Goal: Task Accomplishment & Management: Complete application form

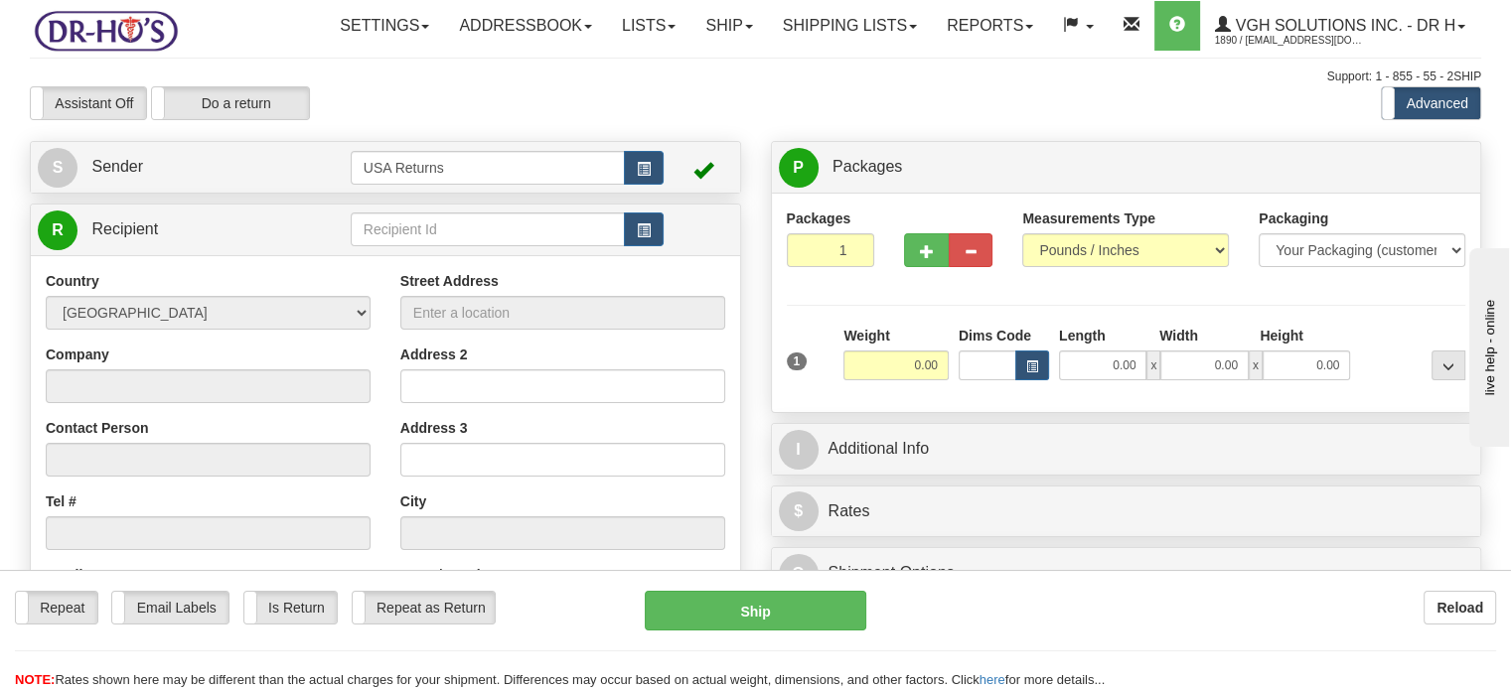
click at [232, 73] on div "Toggle navigation Settings Shipping Preferences Fields Preferences New" at bounding box center [755, 528] width 1511 height 1057
click at [637, 176] on span "button" at bounding box center [644, 169] width 14 height 13
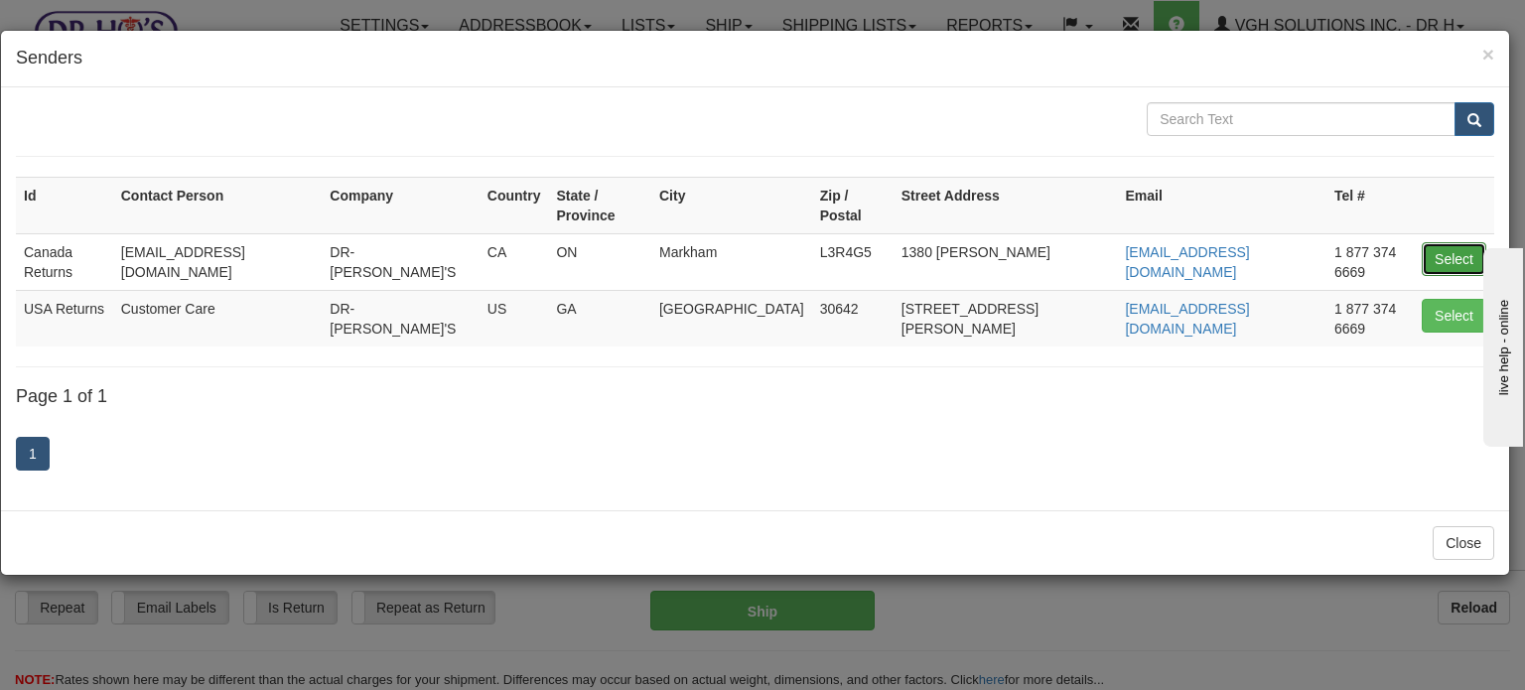
click at [1466, 244] on button "Select" at bounding box center [1454, 259] width 65 height 34
type input "Canada Returns"
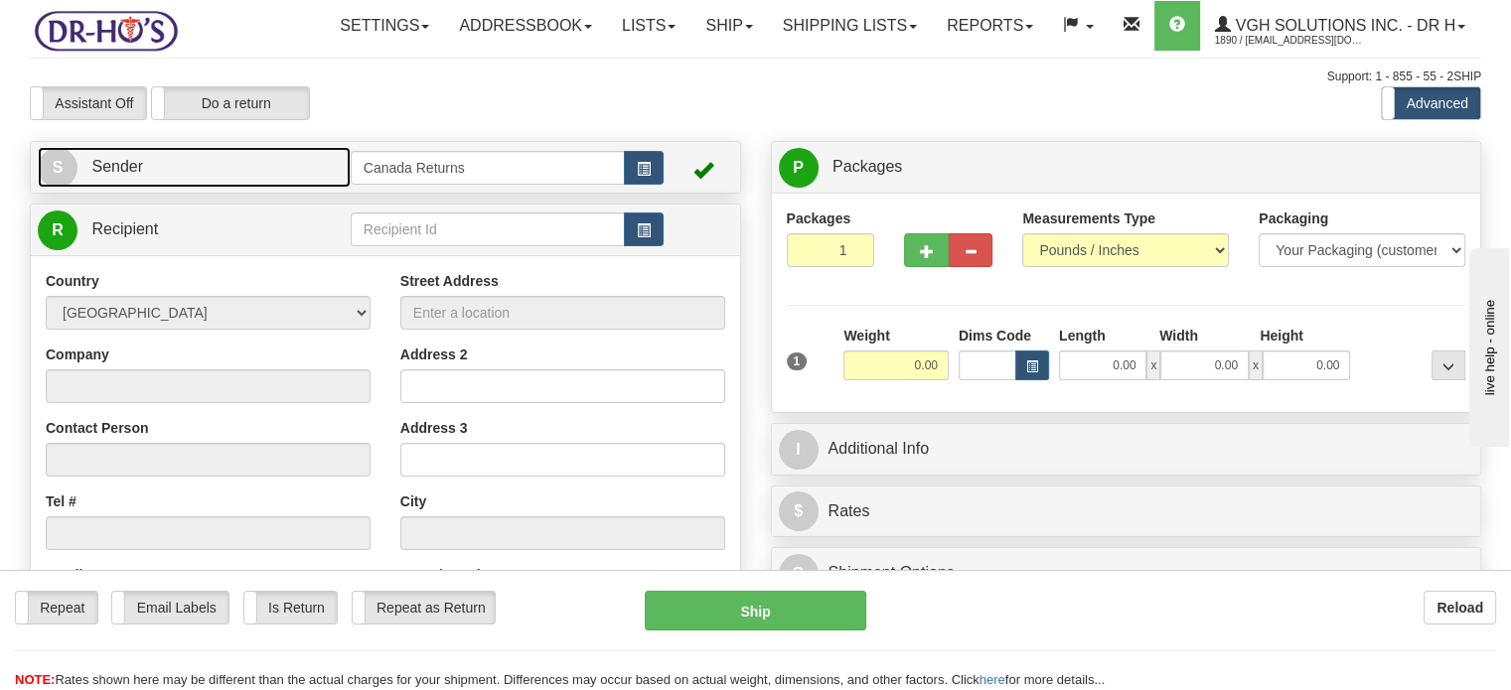
click at [230, 188] on link "S Sender" at bounding box center [194, 167] width 313 height 41
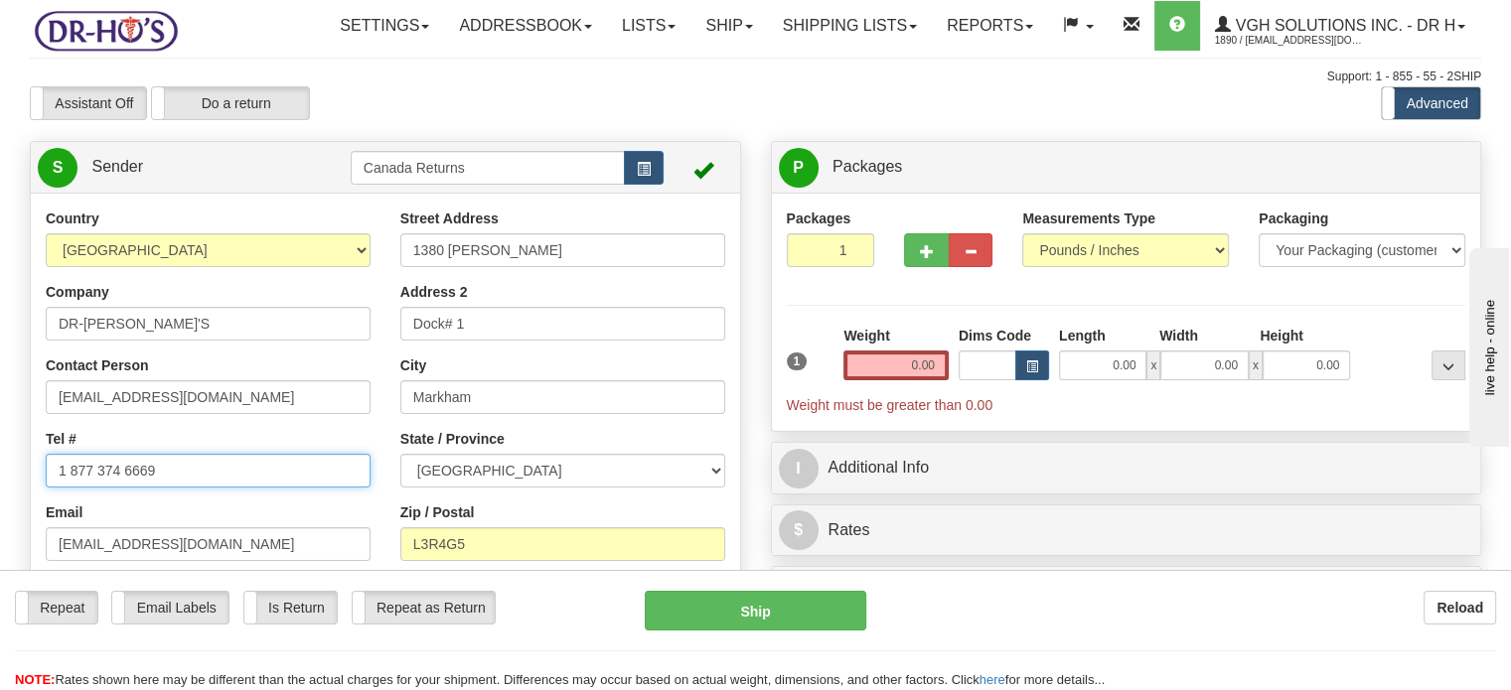
drag, startPoint x: 188, startPoint y: 515, endPoint x: 4, endPoint y: 497, distance: 184.7
paste input "4036891513"
type input "4036891513"
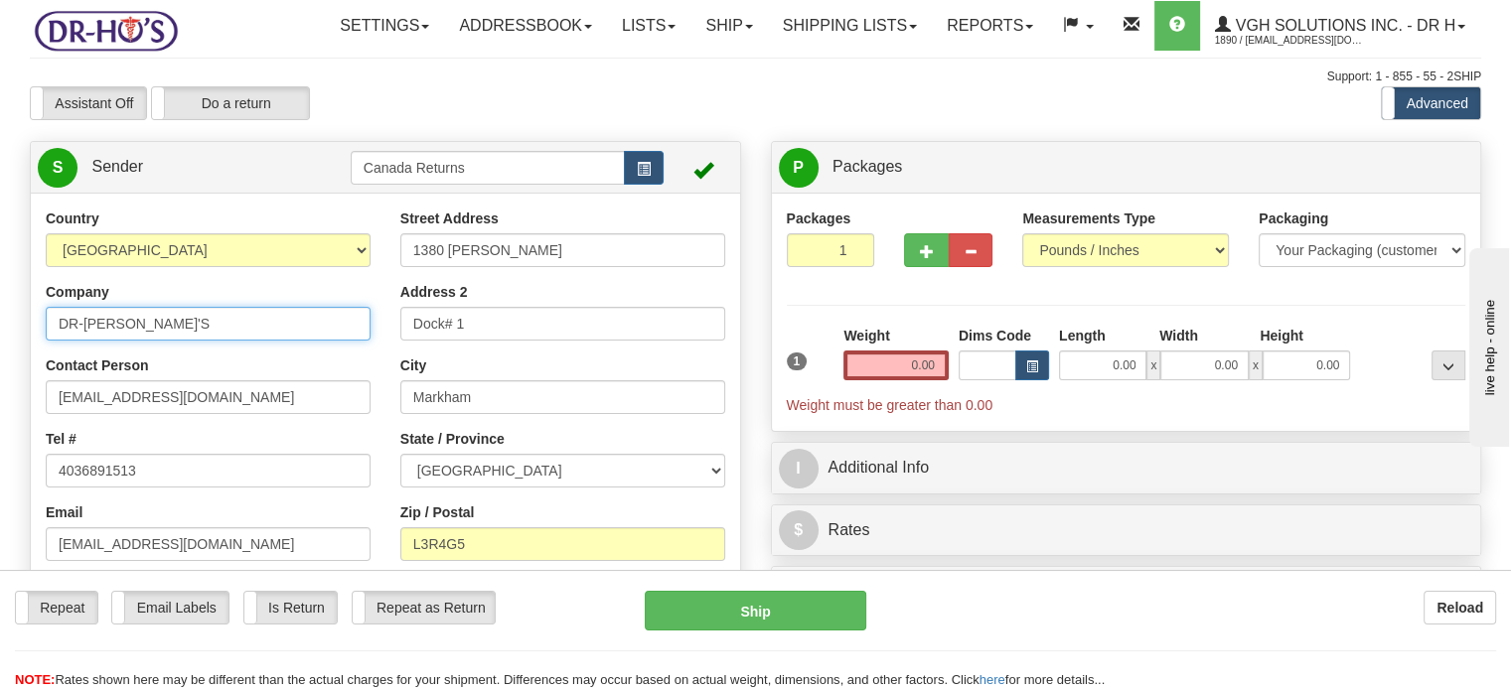
drag, startPoint x: 178, startPoint y: 374, endPoint x: 4, endPoint y: 357, distance: 174.7
type input "[PERSON_NAME]"
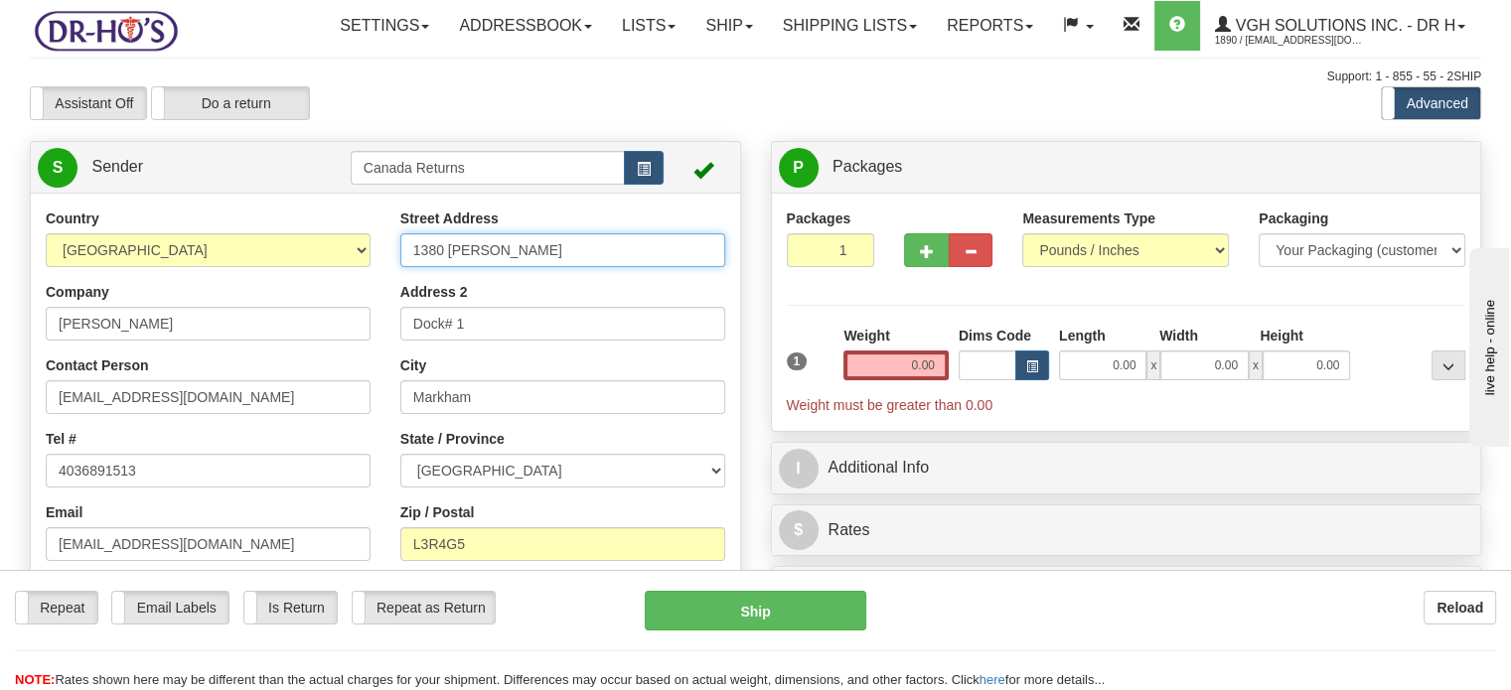
drag, startPoint x: 546, startPoint y: 295, endPoint x: 273, endPoint y: 269, distance: 274.3
click at [274, 269] on div "Country [GEOGRAPHIC_DATA] [GEOGRAPHIC_DATA] [GEOGRAPHIC_DATA] [GEOGRAPHIC_DATA]…" at bounding box center [385, 484] width 709 height 550
paste input "[STREET_ADDRESS]"
drag, startPoint x: 507, startPoint y: 295, endPoint x: 751, endPoint y: 297, distance: 244.3
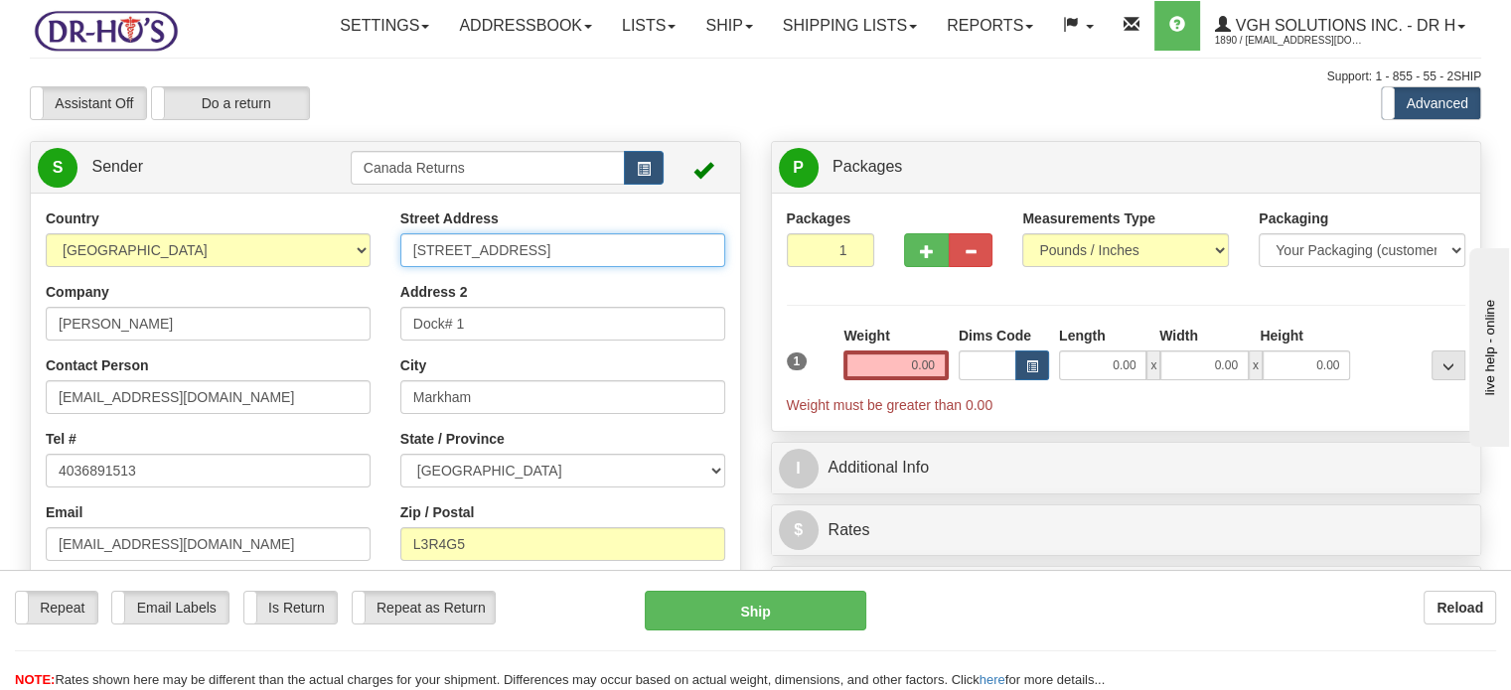
click at [740, 301] on div "Country [GEOGRAPHIC_DATA] [GEOGRAPHIC_DATA] [GEOGRAPHIC_DATA] [GEOGRAPHIC_DATA]…" at bounding box center [385, 484] width 709 height 550
type input "[STREET_ADDRESS]"
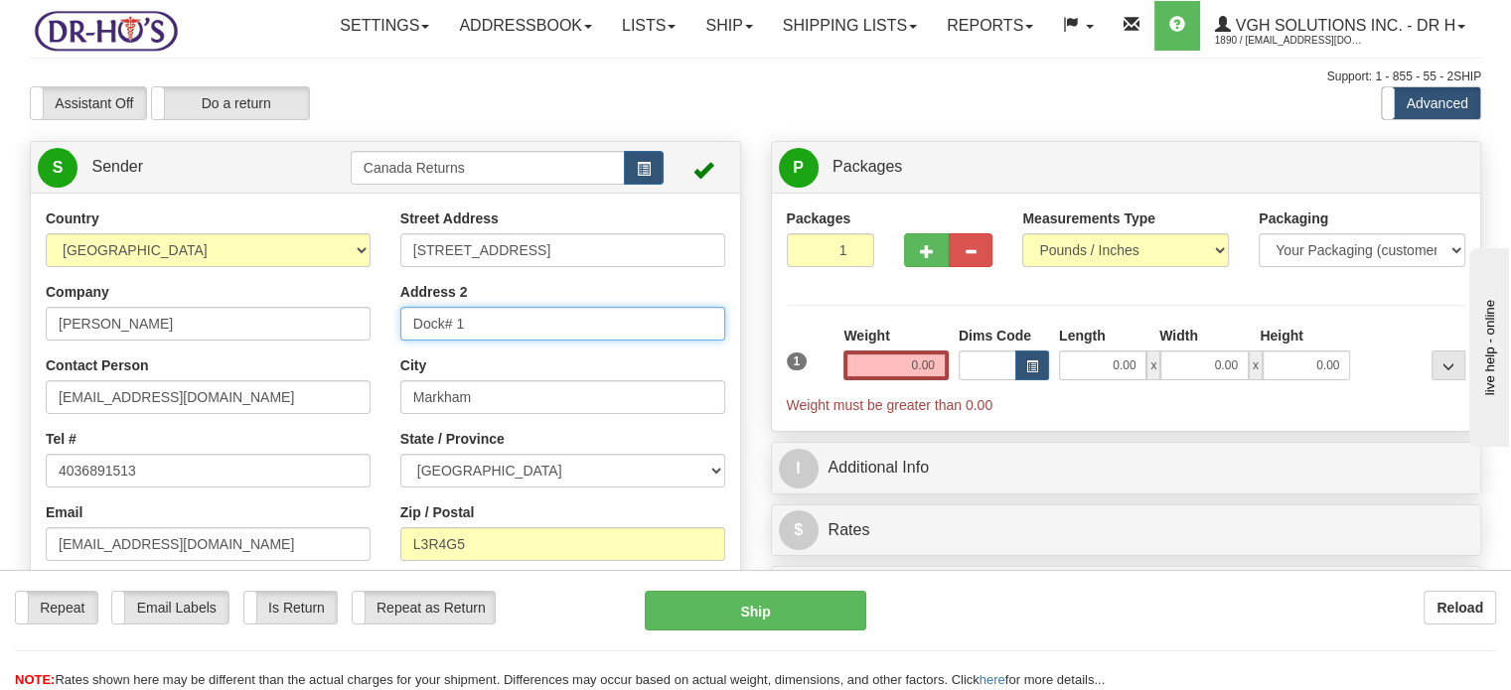
drag, startPoint x: 525, startPoint y: 363, endPoint x: 286, endPoint y: 364, distance: 239.4
click at [286, 364] on div "Country [GEOGRAPHIC_DATA] [GEOGRAPHIC_DATA] [GEOGRAPHIC_DATA] [GEOGRAPHIC_DATA]…" at bounding box center [385, 484] width 709 height 550
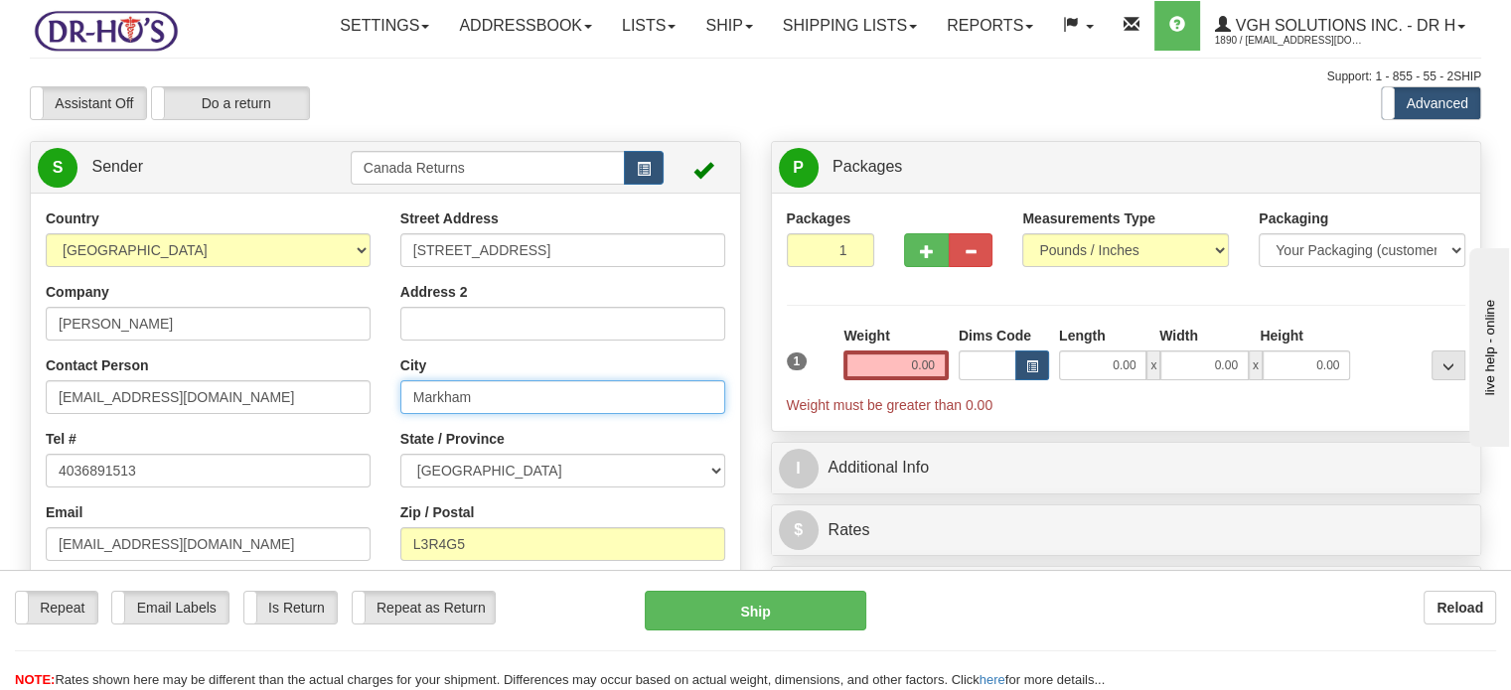
drag, startPoint x: 482, startPoint y: 456, endPoint x: 279, endPoint y: 422, distance: 205.4
click at [276, 428] on div "Country [GEOGRAPHIC_DATA] [GEOGRAPHIC_DATA] [GEOGRAPHIC_DATA] [GEOGRAPHIC_DATA]…" at bounding box center [385, 484] width 709 height 550
paste input "Calgary [GEOGRAPHIC_DATA], T2A4T3 [GEOGRAPHIC_DATA]"
drag, startPoint x: 465, startPoint y: 445, endPoint x: 704, endPoint y: 452, distance: 239.5
click at [705, 414] on input "Calgary [GEOGRAPHIC_DATA], T2A4T3 [GEOGRAPHIC_DATA]" at bounding box center [562, 397] width 325 height 34
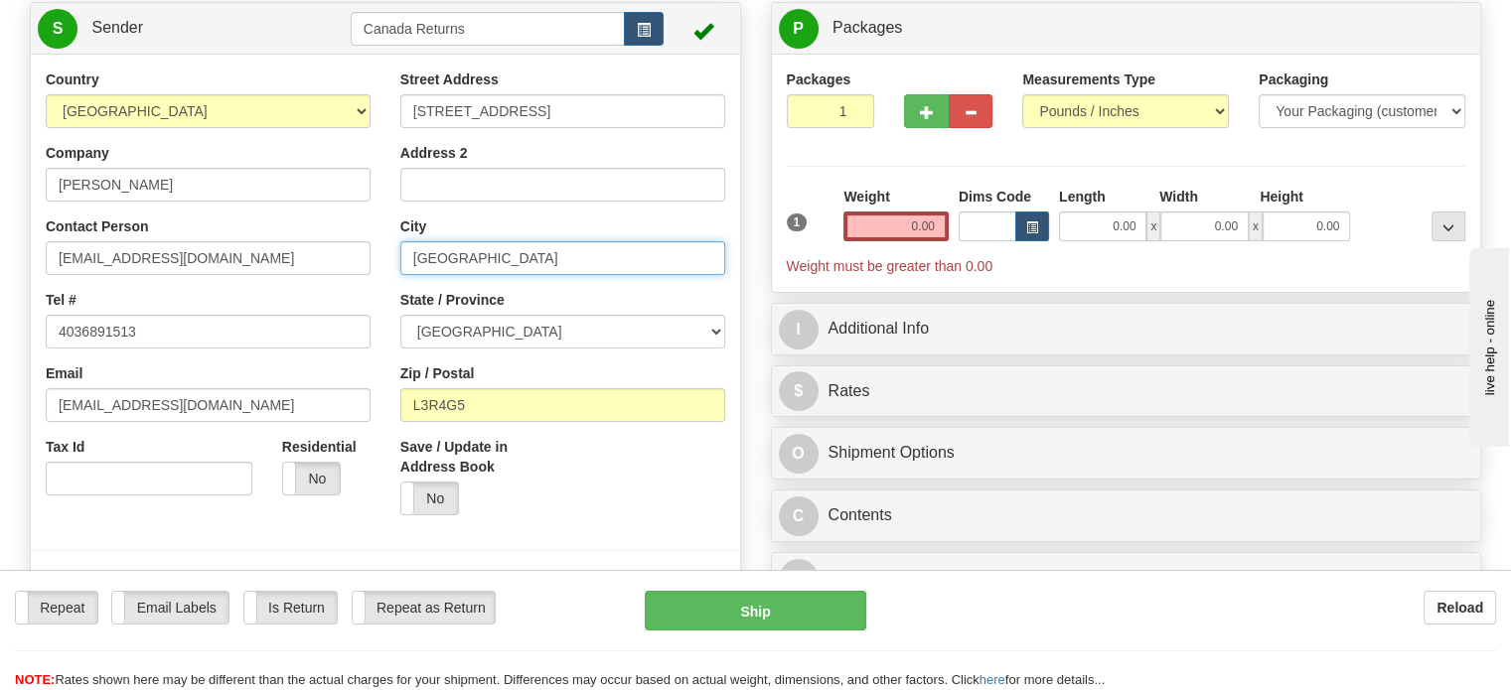
scroll to position [298, 0]
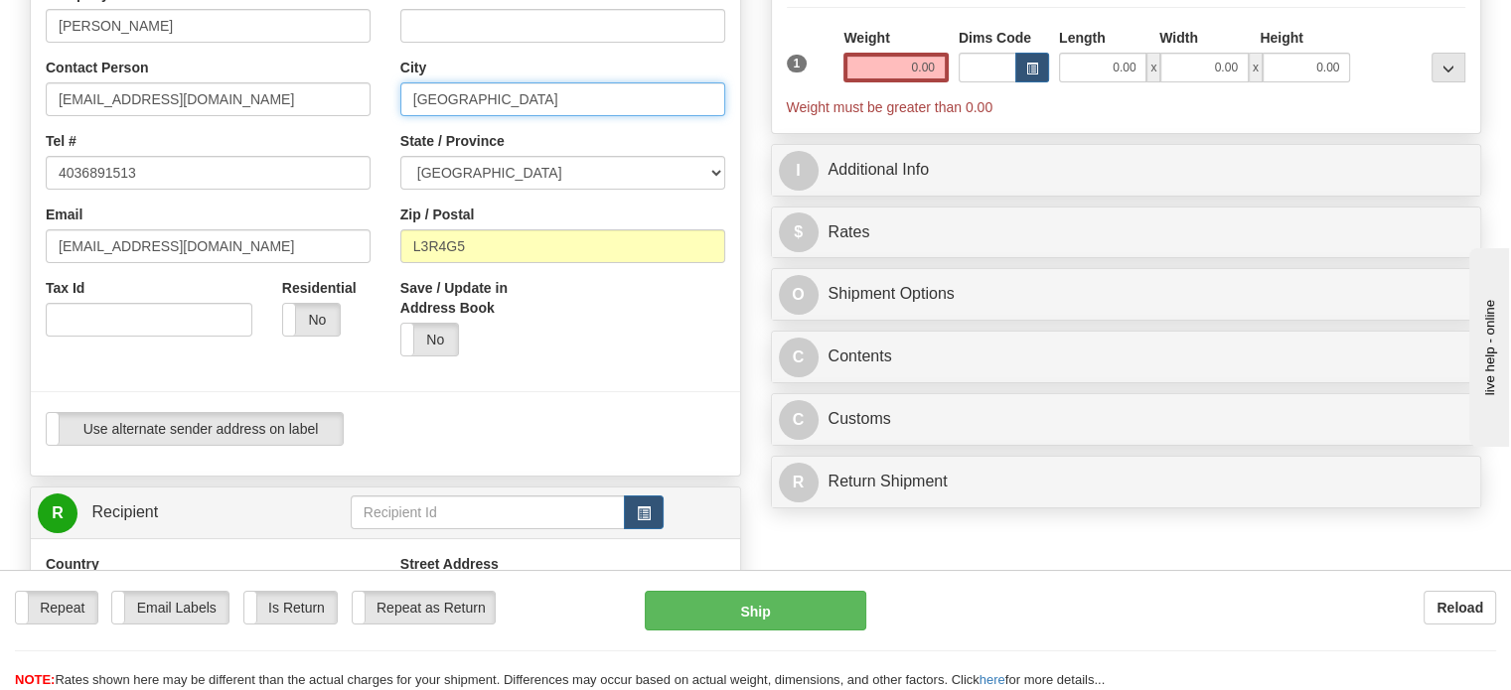
type input "[GEOGRAPHIC_DATA]"
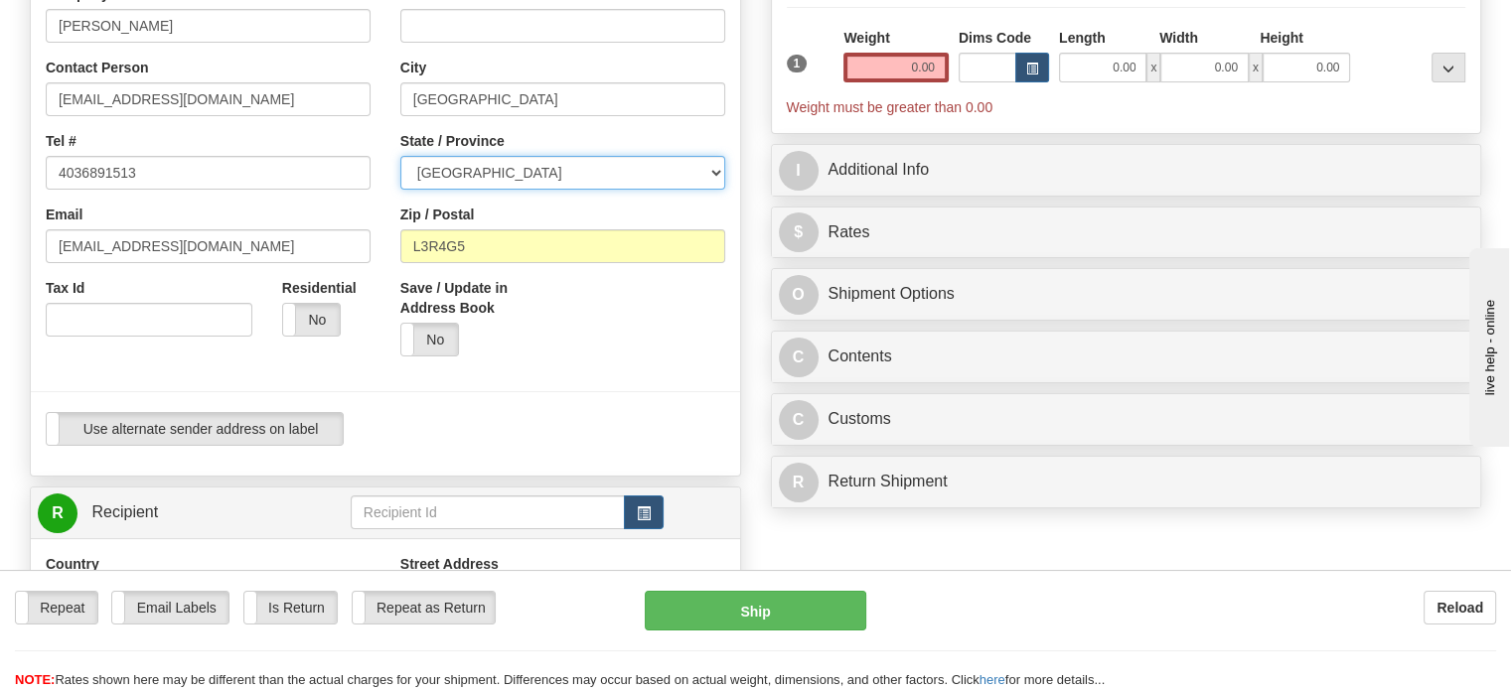
click at [714, 190] on select "[GEOGRAPHIC_DATA] [GEOGRAPHIC_DATA] [GEOGRAPHIC_DATA] [GEOGRAPHIC_DATA] [GEOGRA…" at bounding box center [562, 173] width 325 height 34
select select "AB"
click at [400, 190] on select "[GEOGRAPHIC_DATA] [GEOGRAPHIC_DATA] [GEOGRAPHIC_DATA] [GEOGRAPHIC_DATA] [GEOGRA…" at bounding box center [562, 173] width 325 height 34
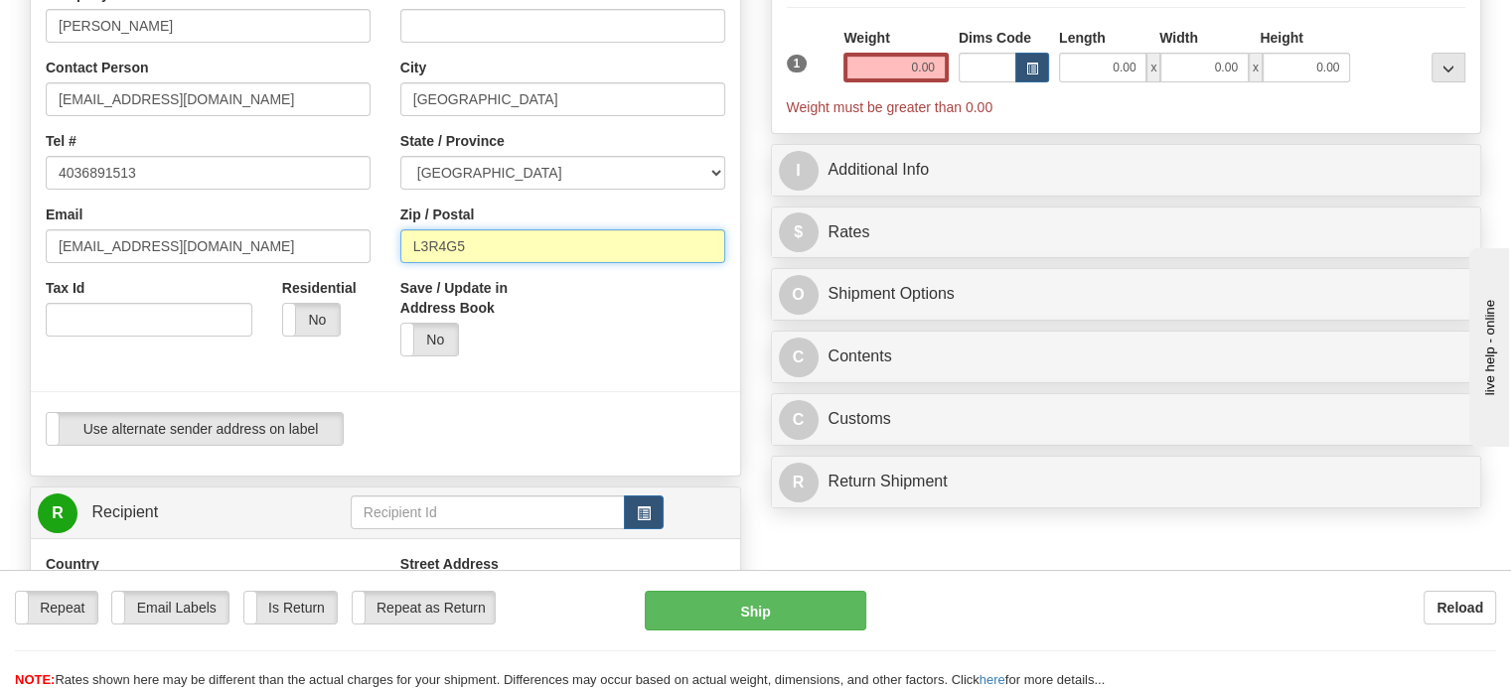
drag, startPoint x: 505, startPoint y: 298, endPoint x: 291, endPoint y: 286, distance: 213.9
click at [298, 286] on div "Country [GEOGRAPHIC_DATA] [GEOGRAPHIC_DATA] [GEOGRAPHIC_DATA] [GEOGRAPHIC_DATA]…" at bounding box center [385, 186] width 709 height 550
paste input "[GEOGRAPHIC_DATA], T2A4T3 [GEOGRAPHIC_DATA]"
drag, startPoint x: 462, startPoint y: 294, endPoint x: 327, endPoint y: 269, distance: 137.3
click at [327, 269] on div "Country [GEOGRAPHIC_DATA] [GEOGRAPHIC_DATA] [GEOGRAPHIC_DATA] [GEOGRAPHIC_DATA]…" at bounding box center [385, 186] width 709 height 550
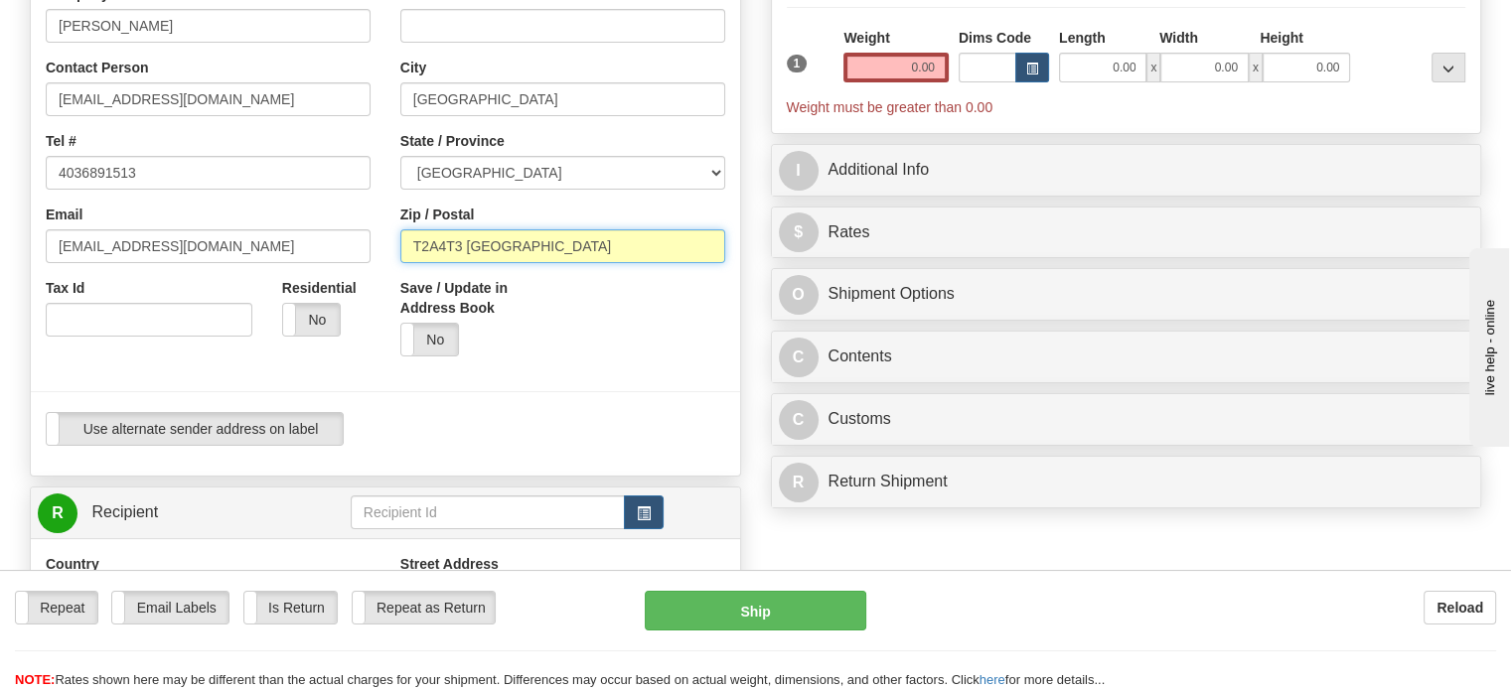
click at [533, 263] on input "T2A4T3 [GEOGRAPHIC_DATA]" at bounding box center [562, 246] width 325 height 34
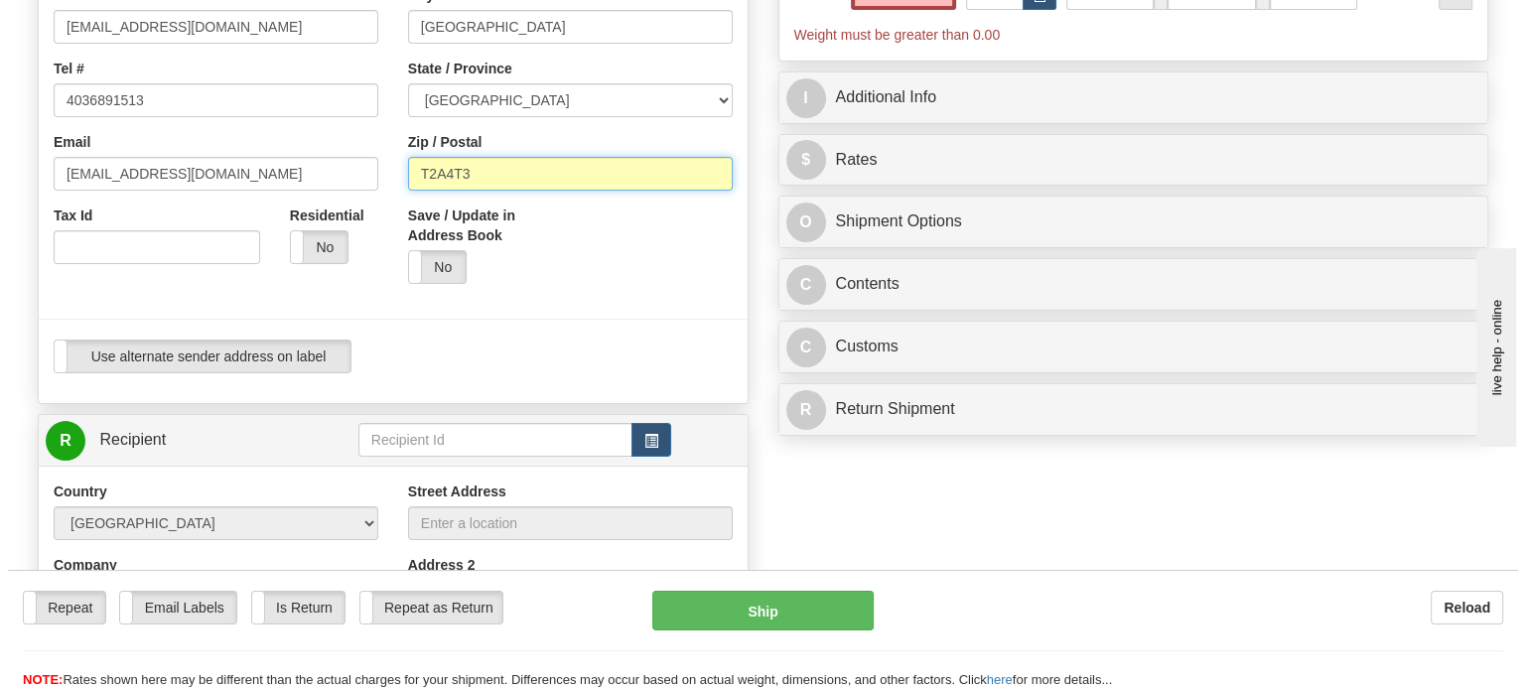
scroll to position [497, 0]
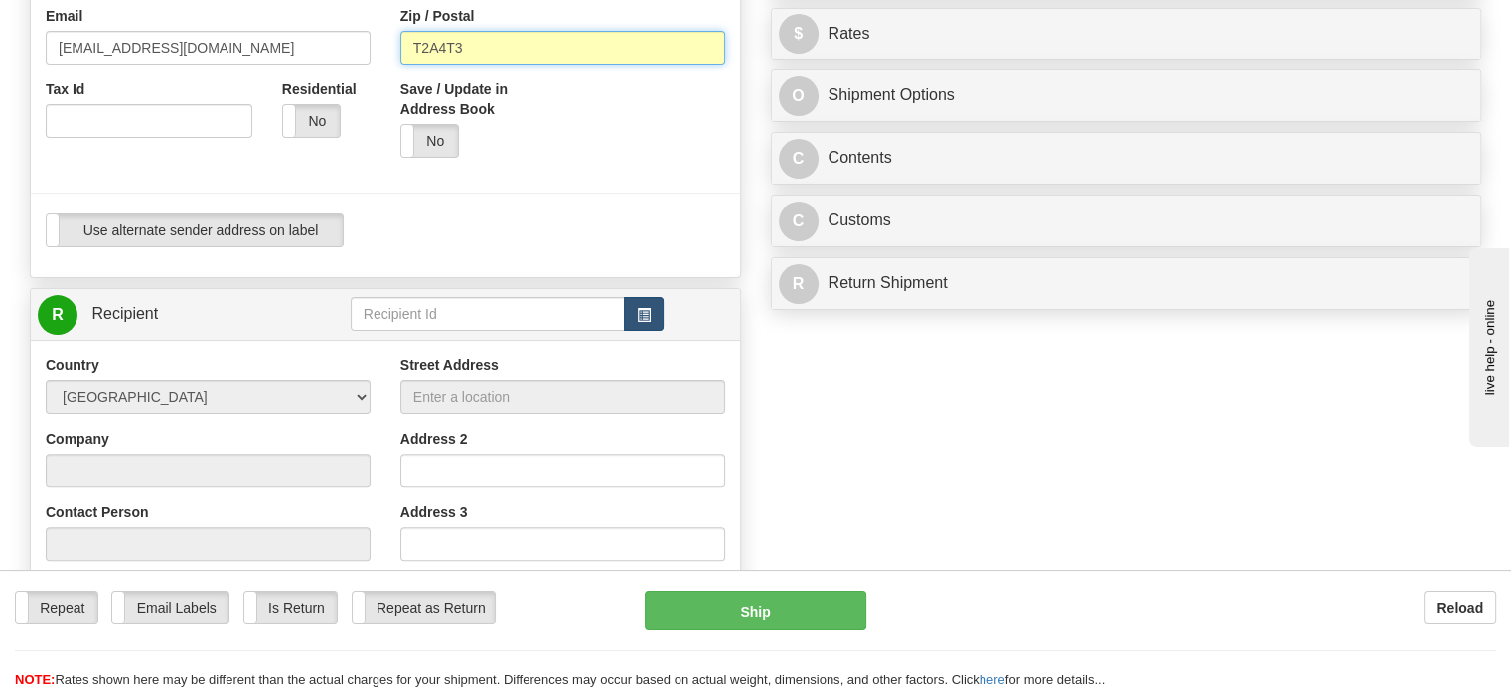
type input "T2A4T3"
click at [653, 331] on button "button" at bounding box center [644, 314] width 40 height 34
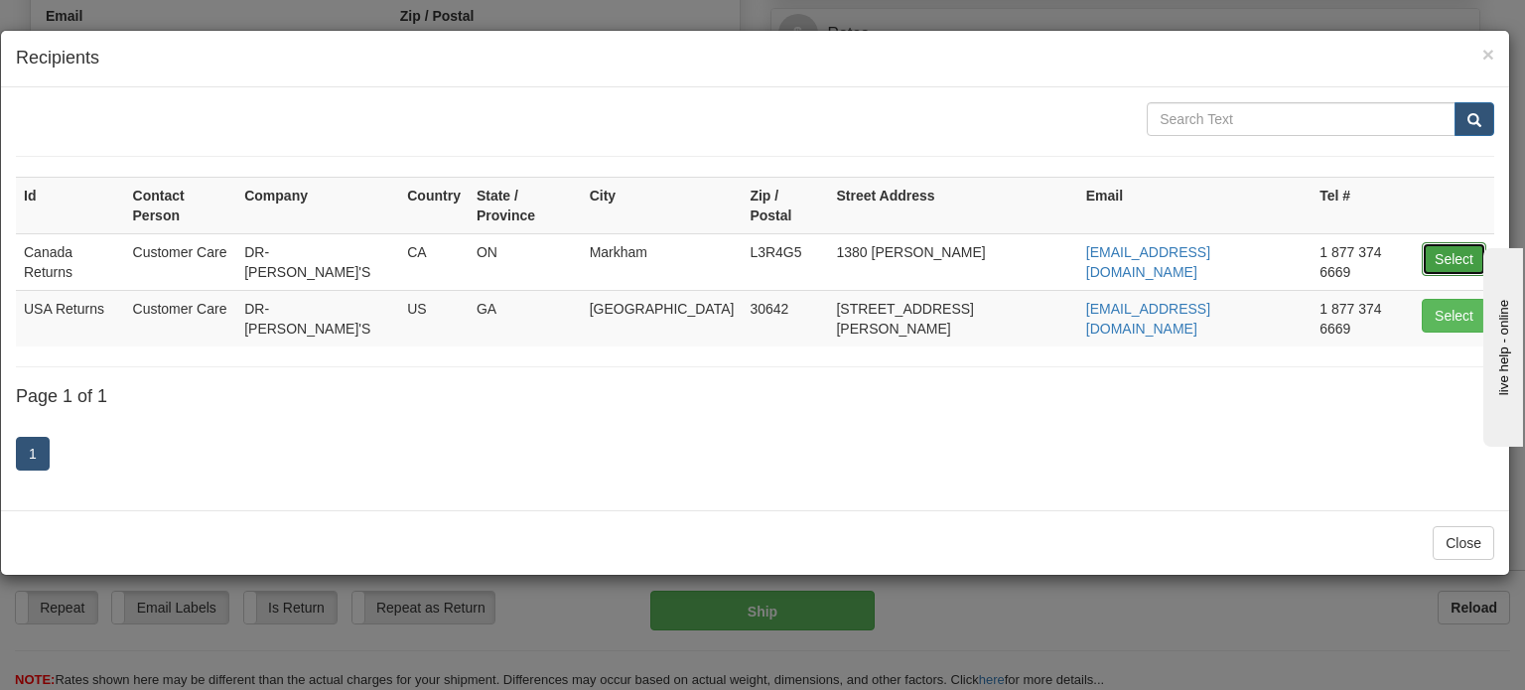
click at [1463, 242] on button "Select" at bounding box center [1454, 259] width 65 height 34
type input "Canada Returns"
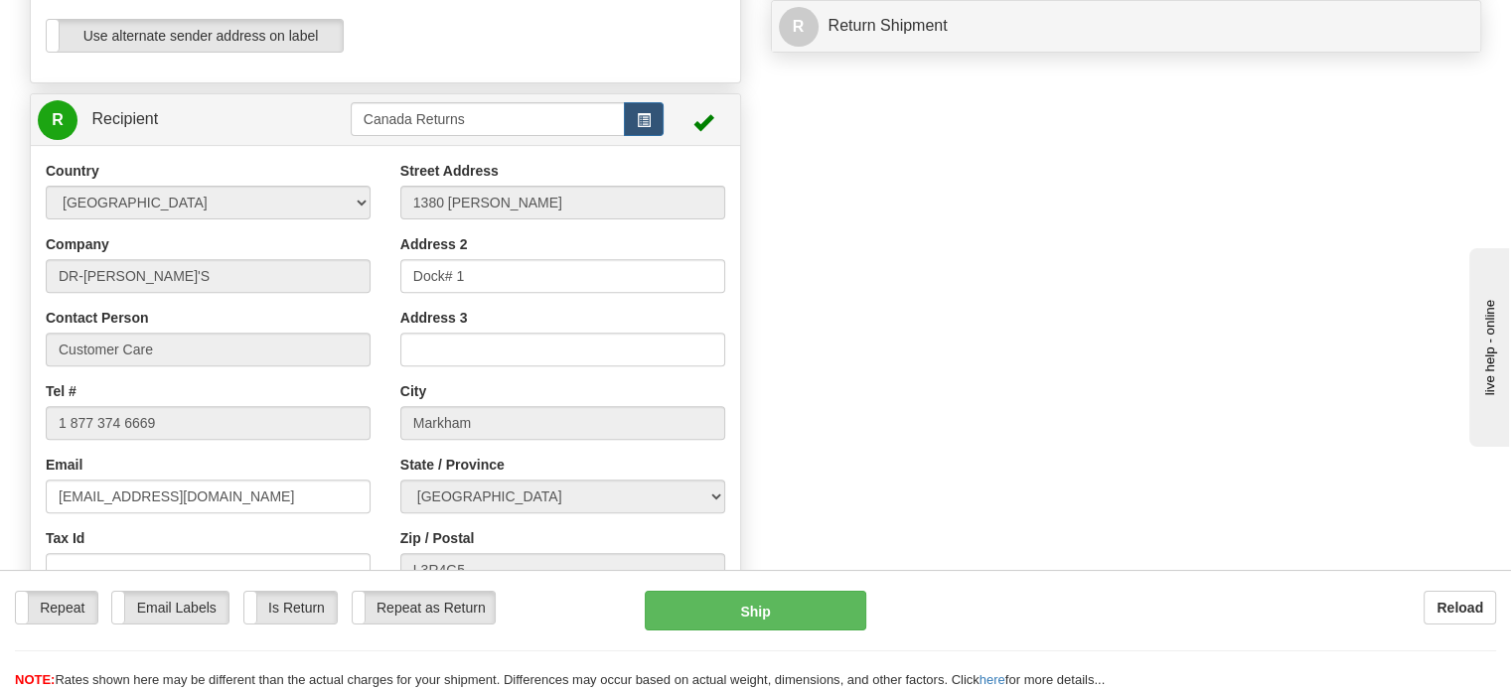
scroll to position [861, 0]
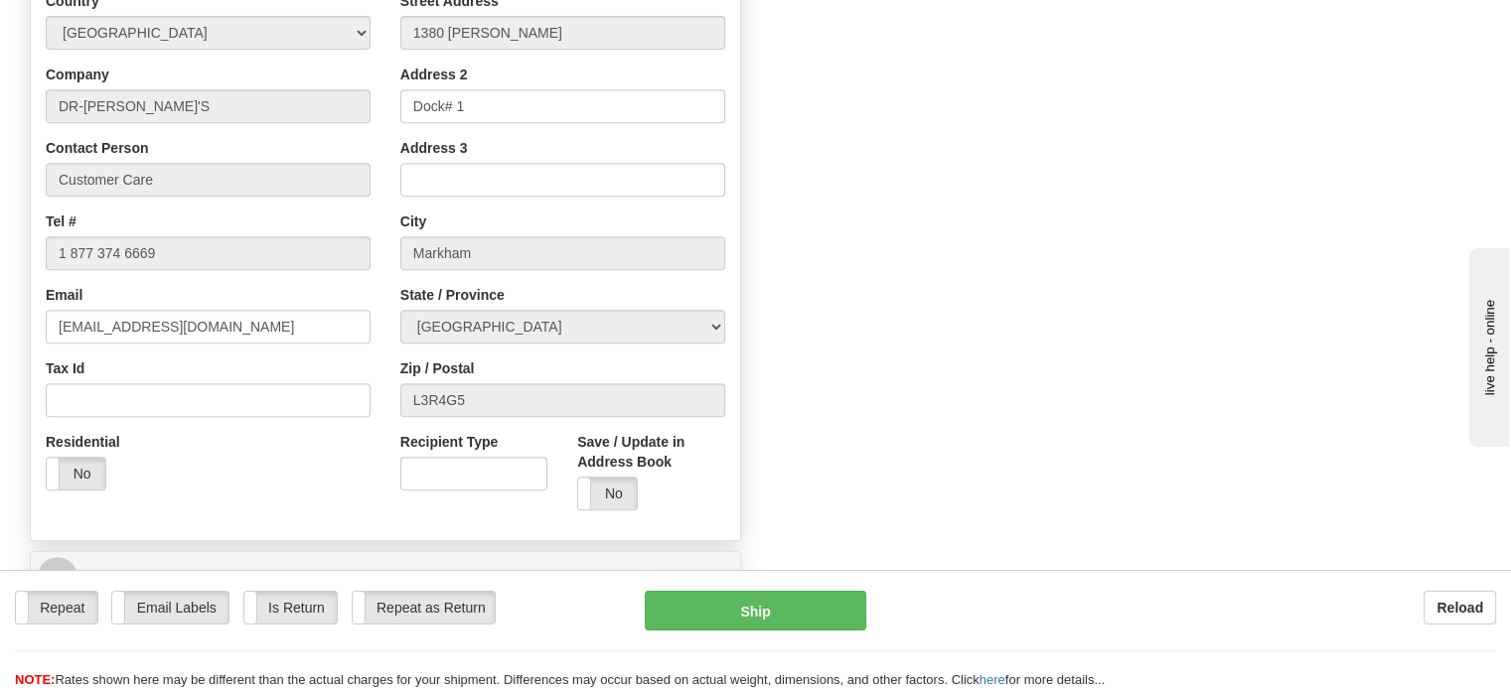
type input "0.00"
click at [471, 243] on div "Street Address [STREET_ADDRESS][PERSON_NAME] Address 2 Dock# 1 Address 3 City […" at bounding box center [562, 258] width 355 height 534
click at [493, 197] on input "Address 3" at bounding box center [562, 180] width 325 height 34
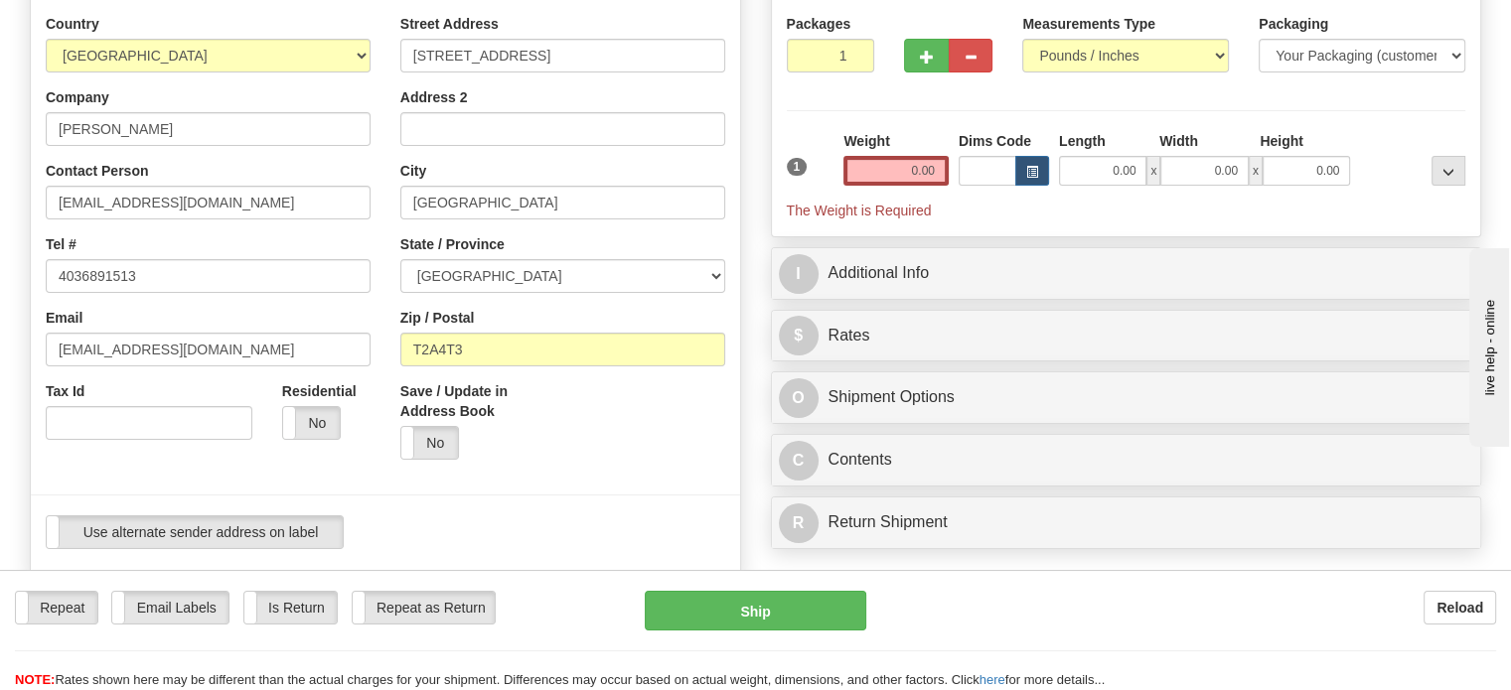
scroll to position [0, 0]
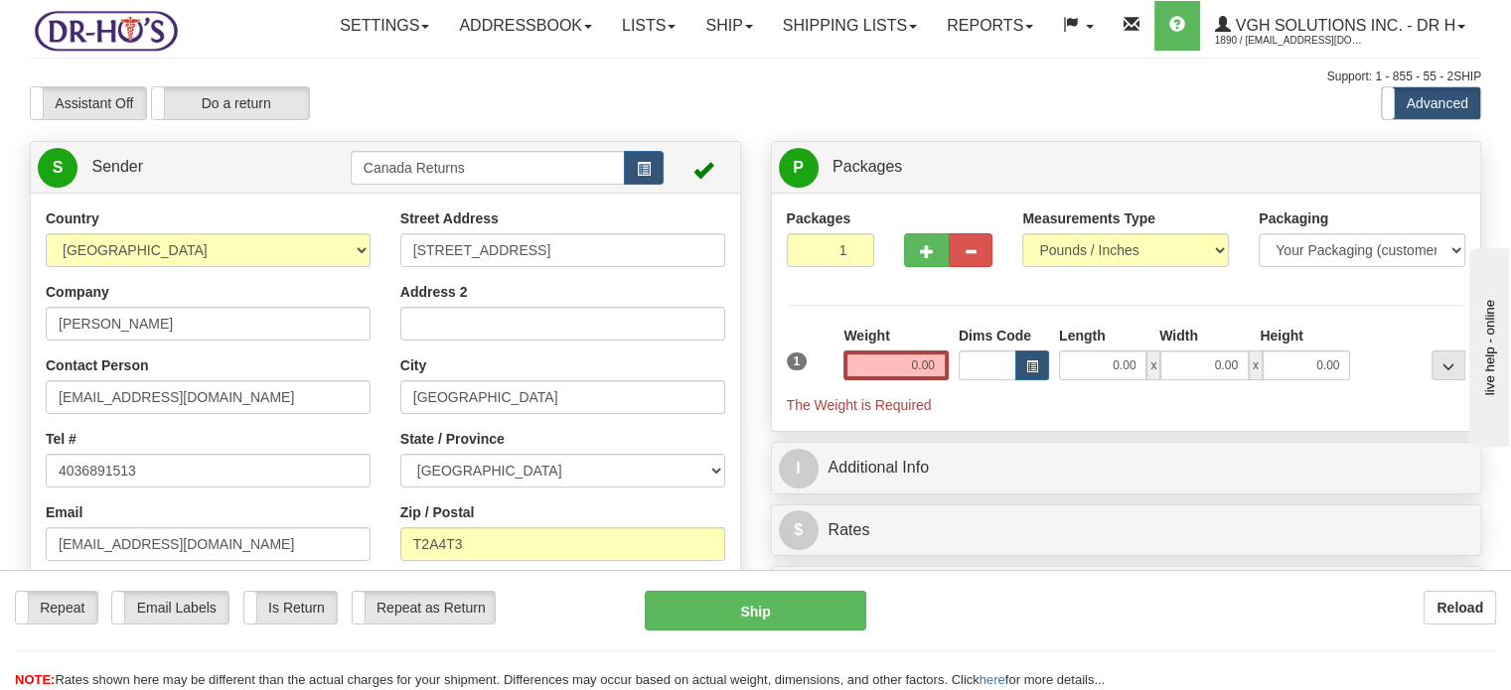
type input "Attn: Prav or [PERSON_NAME]"
click at [918, 380] on input "0.00" at bounding box center [895, 366] width 105 height 30
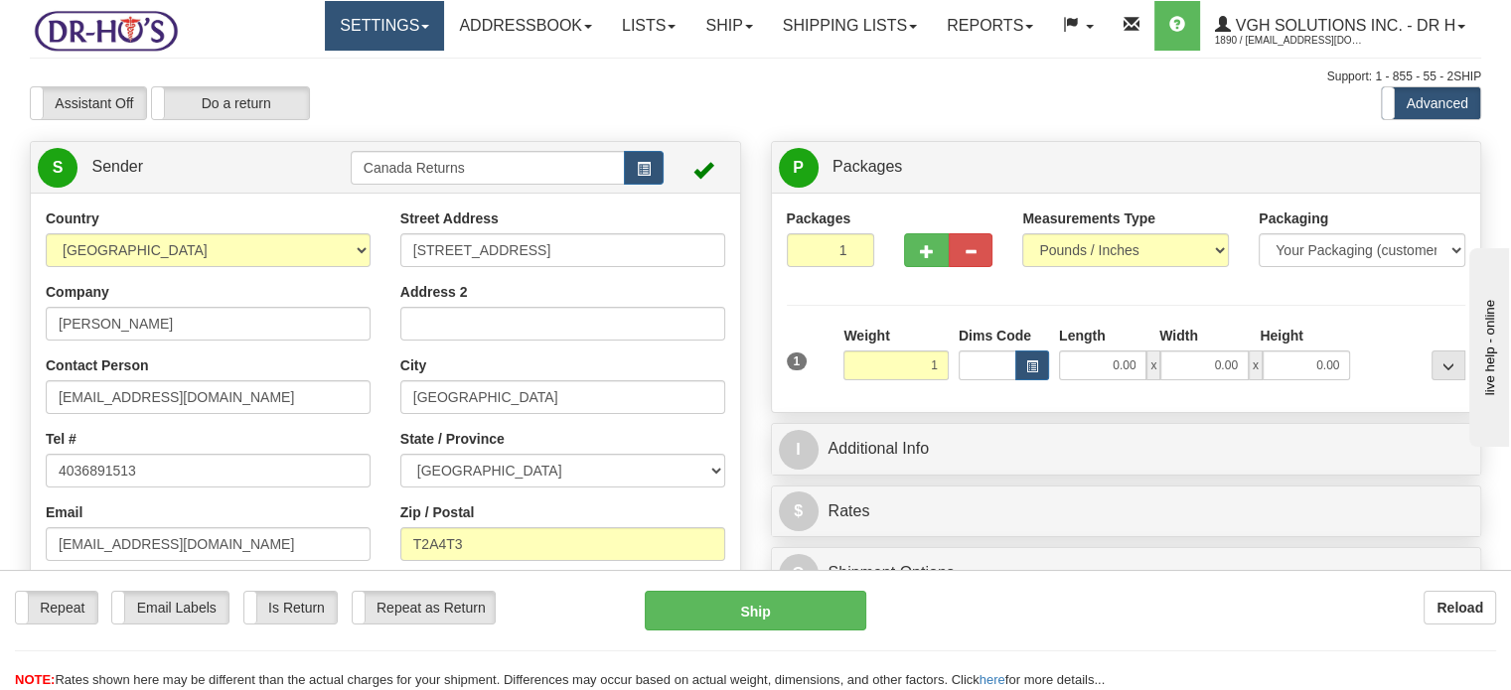
type input "1.00"
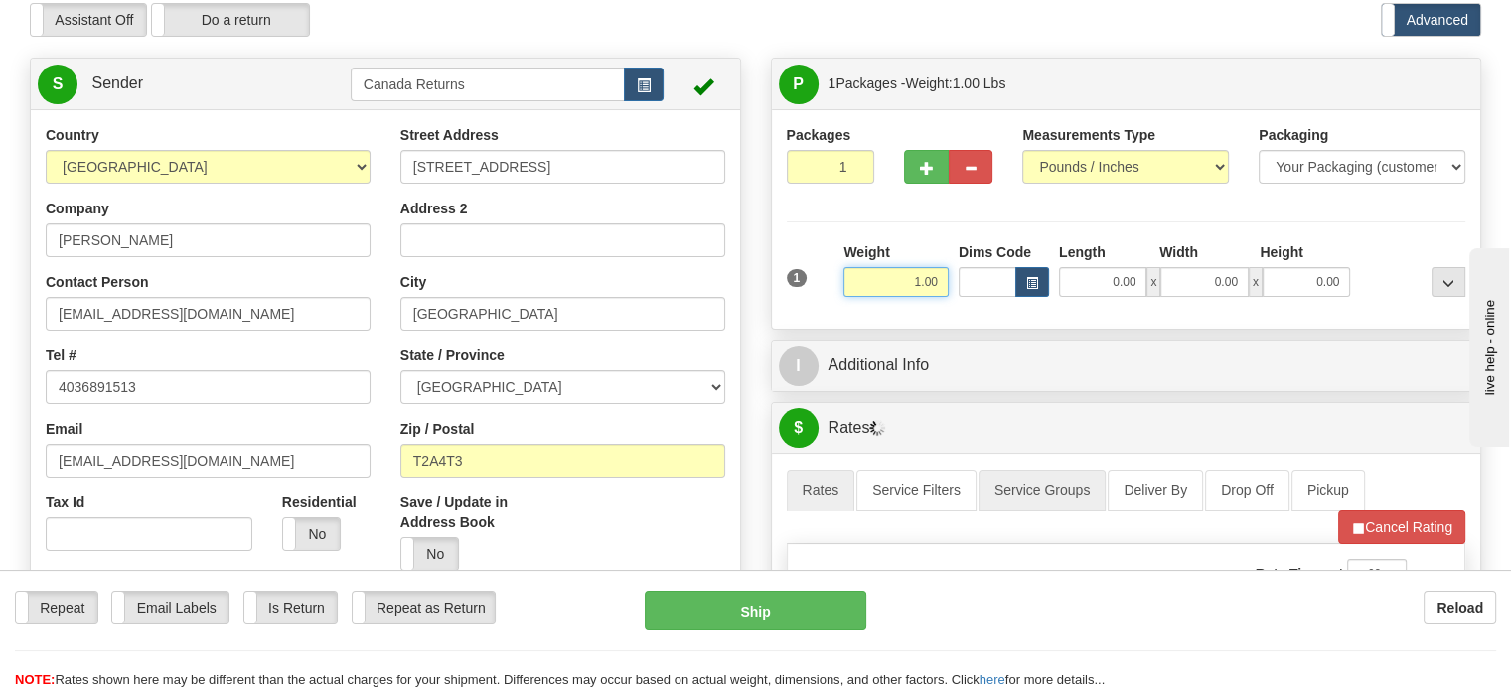
scroll to position [199, 0]
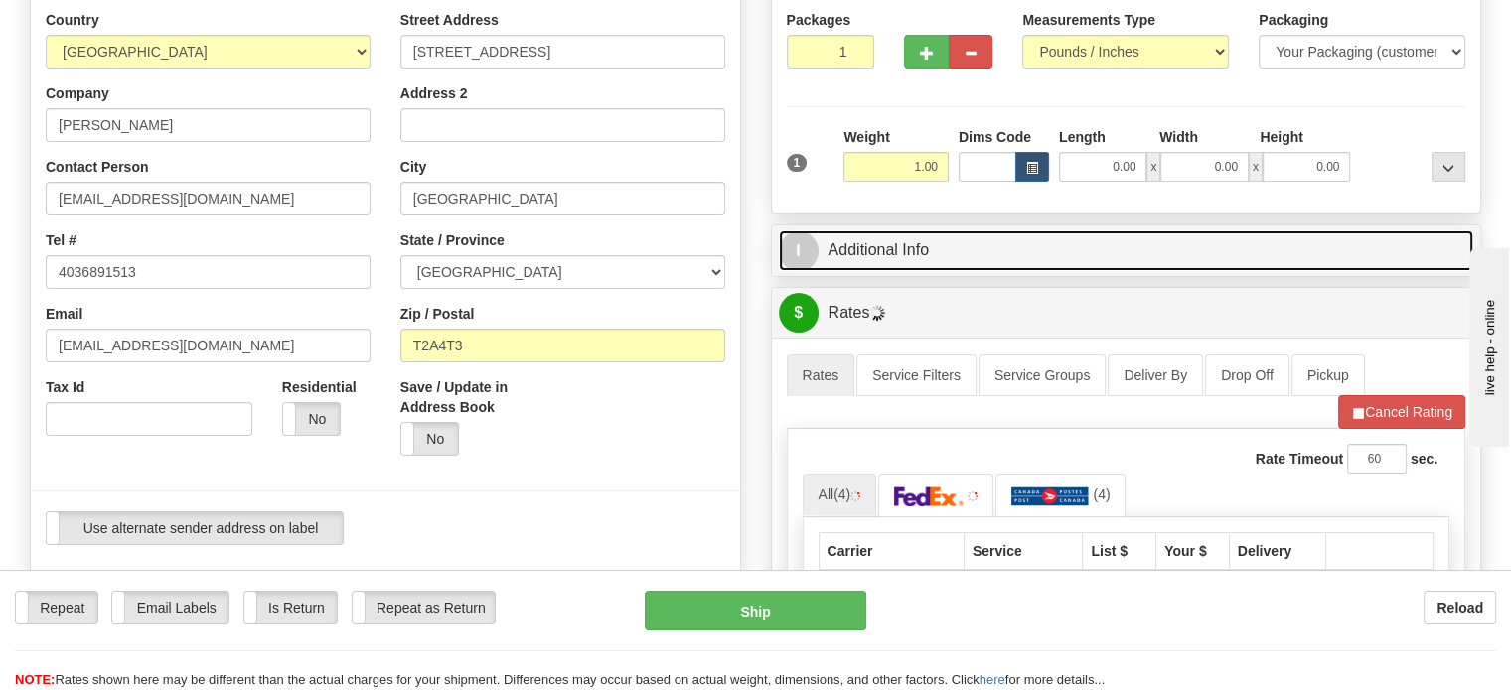
click at [899, 271] on link "I Additional Info" at bounding box center [1126, 250] width 695 height 41
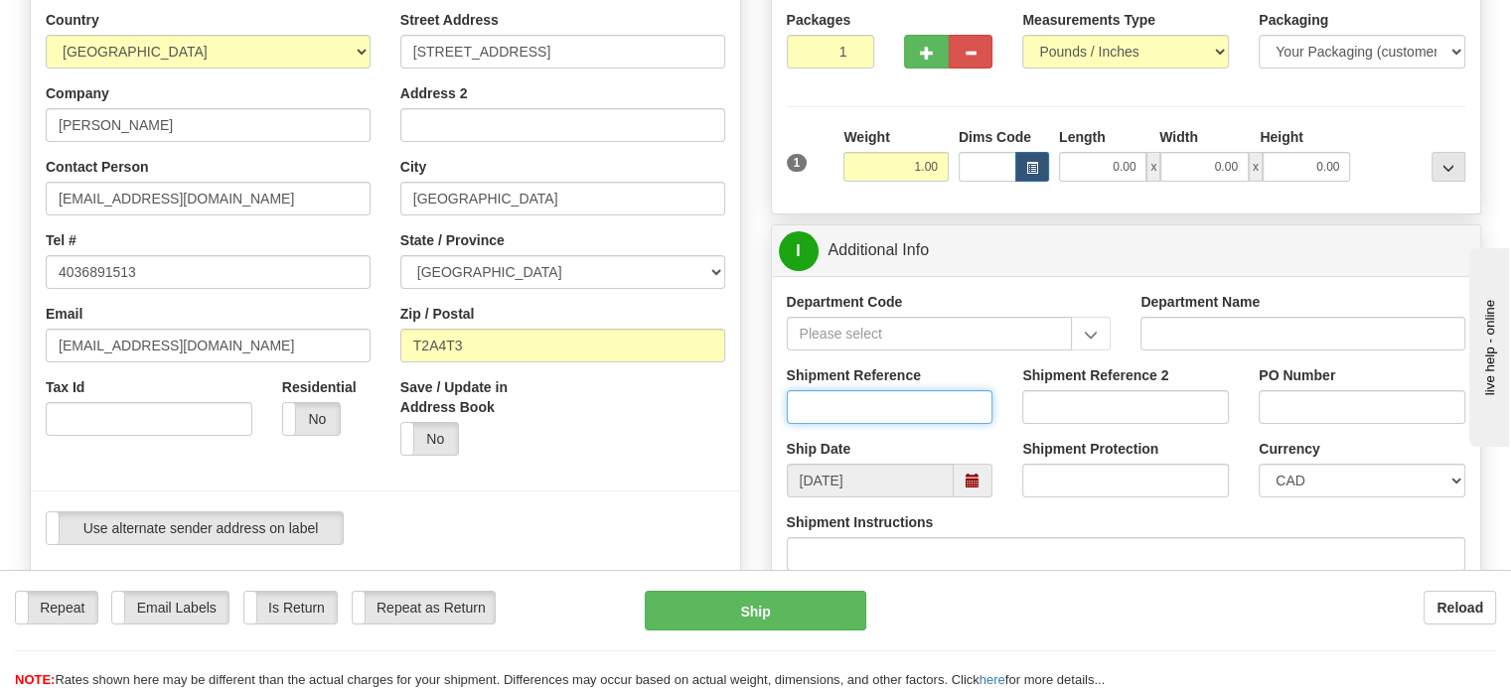
click at [862, 424] on input "Shipment Reference" at bounding box center [890, 407] width 207 height 34
paste input "1206180"
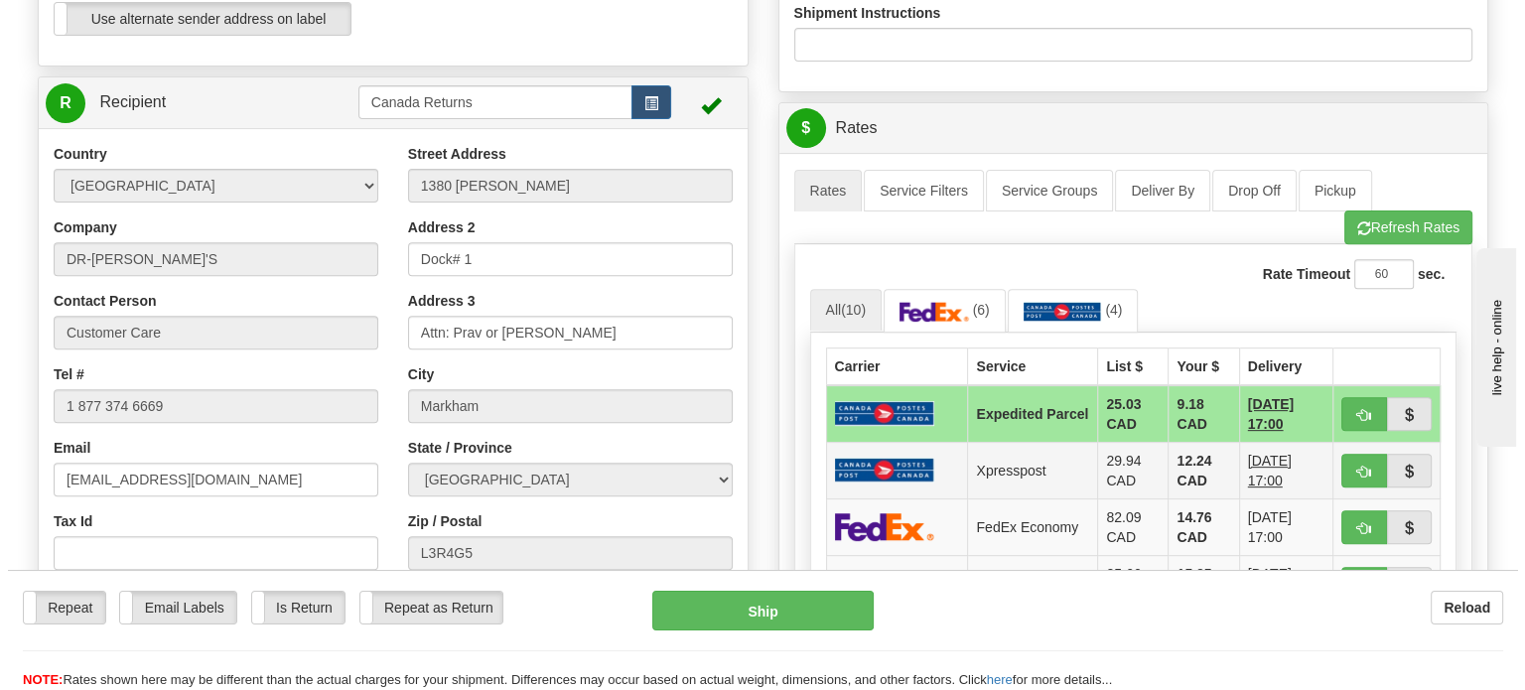
scroll to position [795, 0]
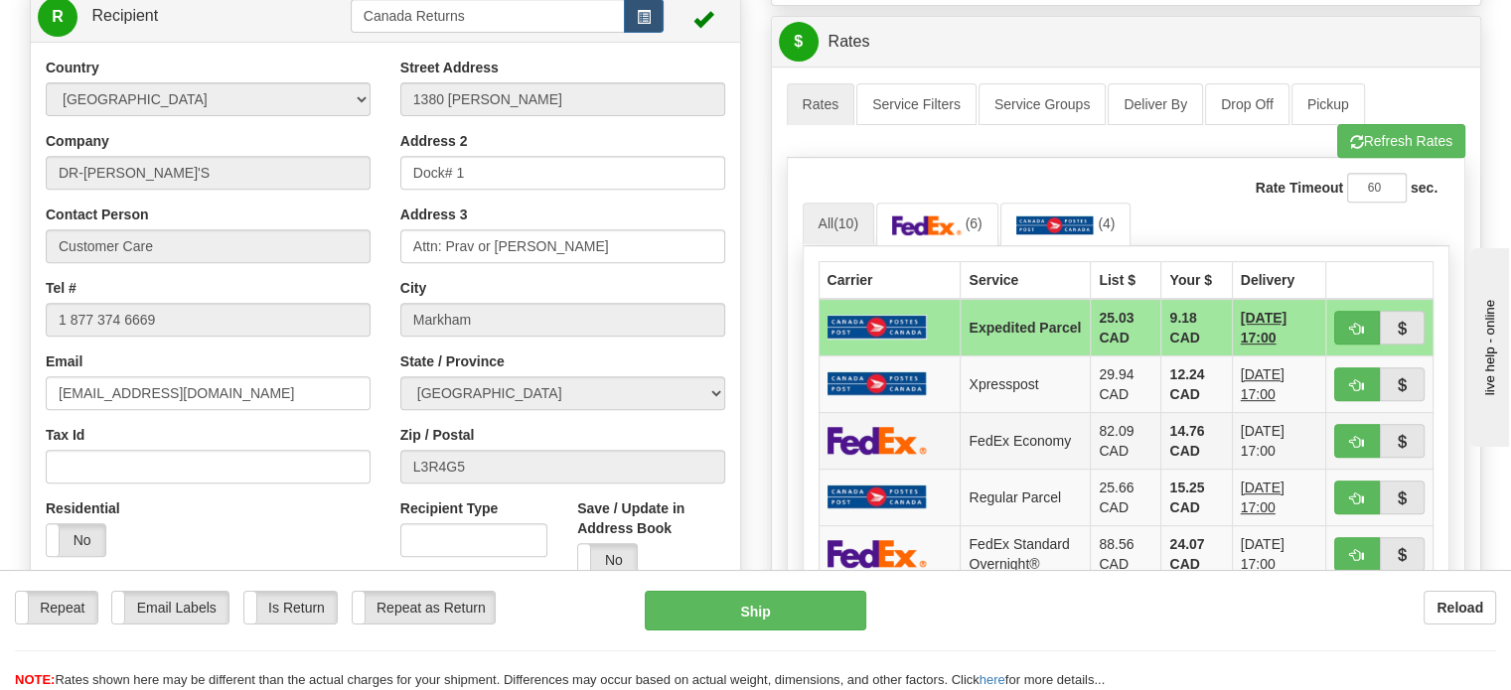
type input "1206180"
click at [910, 455] on img at bounding box center [876, 440] width 99 height 29
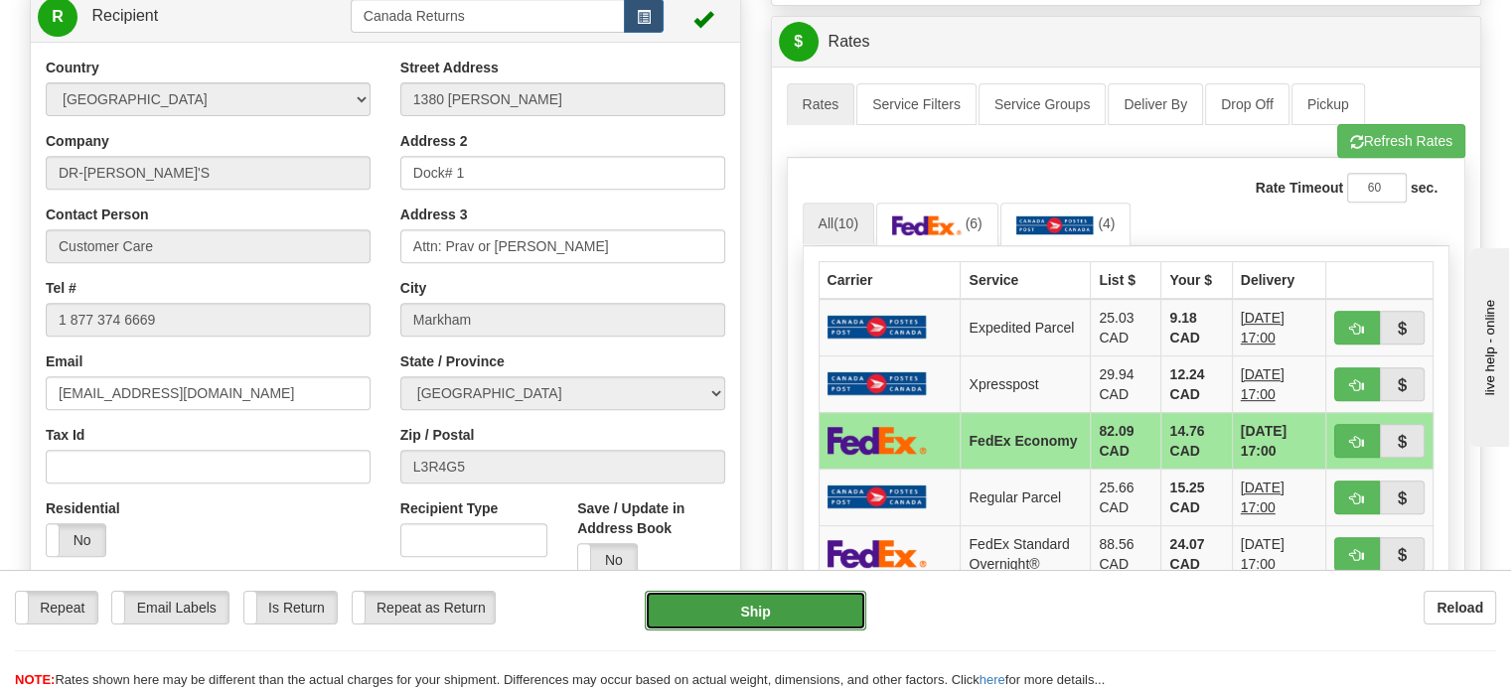
click at [765, 610] on button "Ship" at bounding box center [756, 611] width 222 height 40
type input "20"
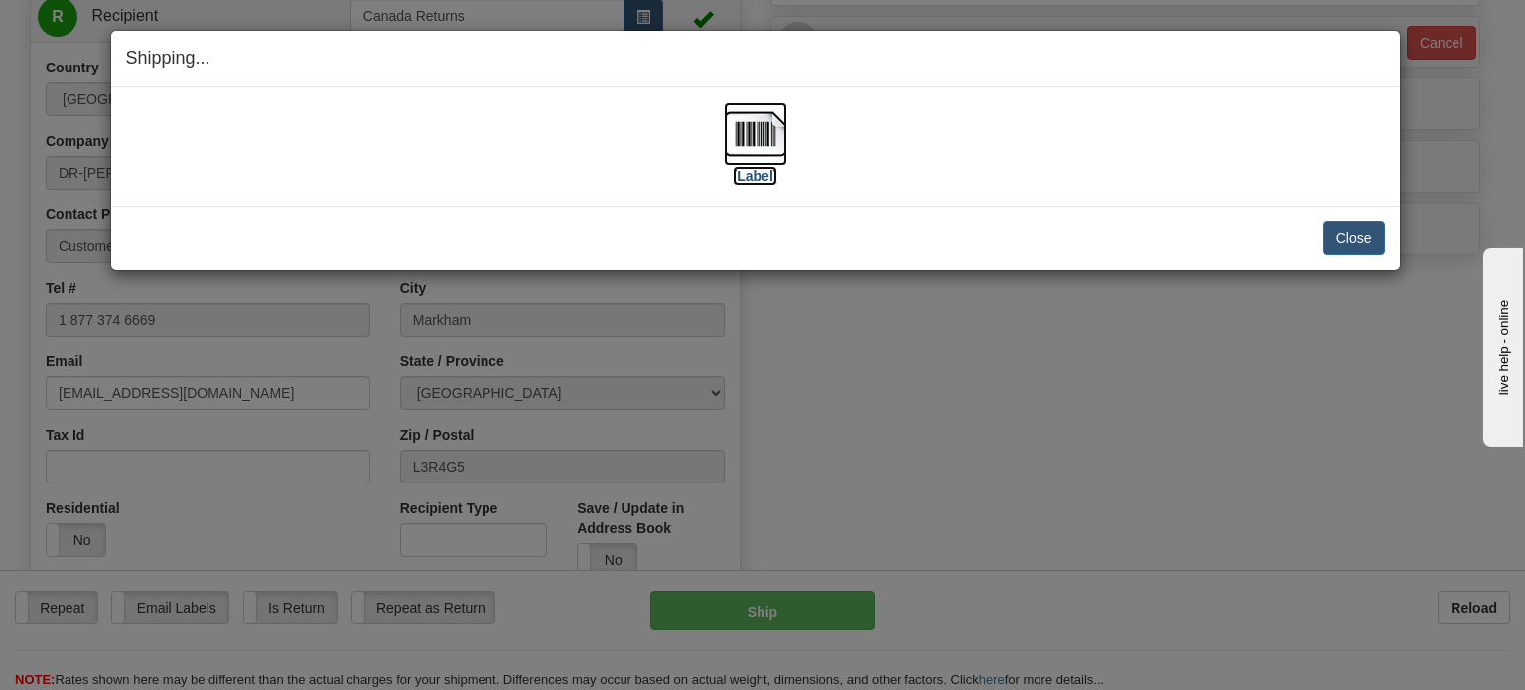
click at [731, 138] on img at bounding box center [756, 134] width 64 height 64
